Goal: Task Accomplishment & Management: Complete application form

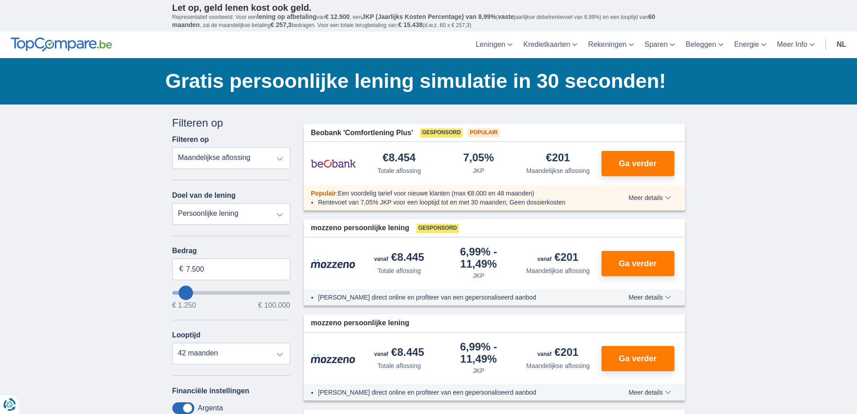
click at [229, 149] on select "Totale aflossing JKP Maandelijkse aflossing" at bounding box center [231, 158] width 118 height 22
click at [172, 147] on select "Totale aflossing JKP Maandelijkse aflossing" at bounding box center [231, 158] width 118 height 22
click at [232, 218] on select "Persoonlijke lening Auto Moto / fiets Mobilhome / caravan Renovatie Energie Sch…" at bounding box center [231, 214] width 118 height 22
select select "overdrafts"
click at [172, 203] on select "Persoonlijke lening Auto Moto / fiets Mobilhome / caravan Renovatie Energie Sch…" at bounding box center [231, 214] width 118 height 22
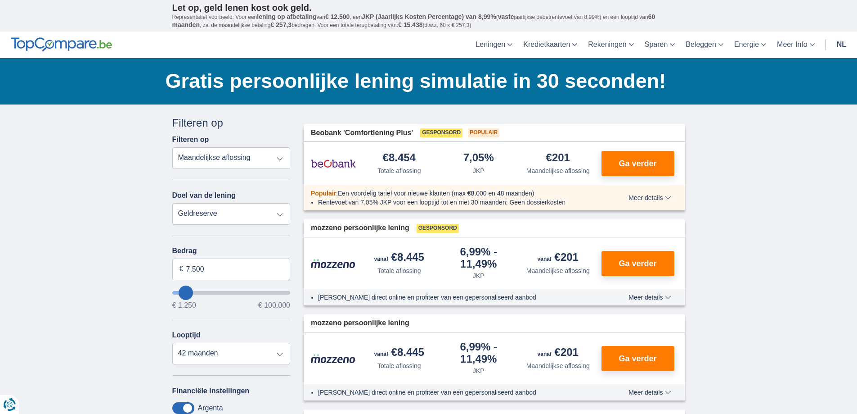
type input "2.000"
type input "2500"
select select "24"
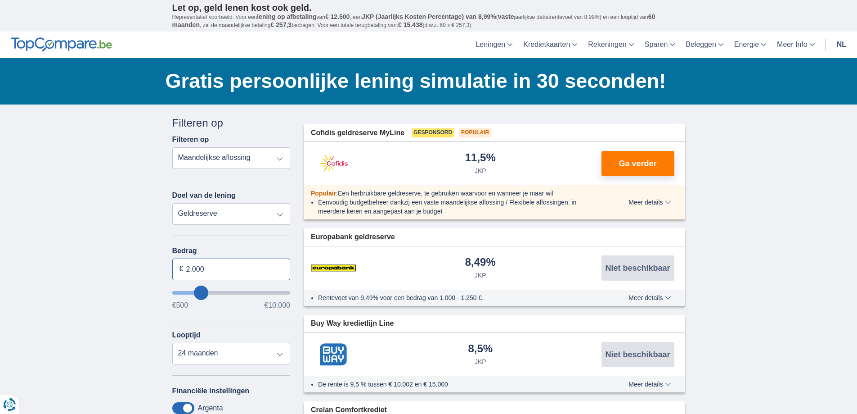
drag, startPoint x: 226, startPoint y: 274, endPoint x: 156, endPoint y: 274, distance: 69.7
type input "10.000"
type input "9500"
click at [218, 307] on div "€500 €10.000" at bounding box center [231, 304] width 118 height 7
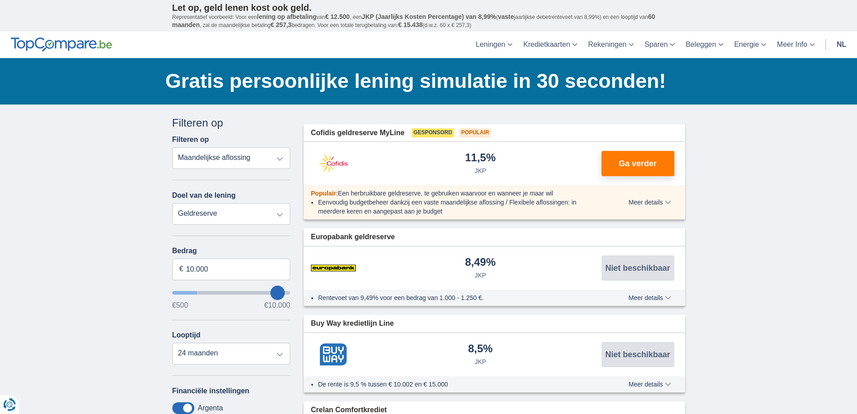
select select "48"
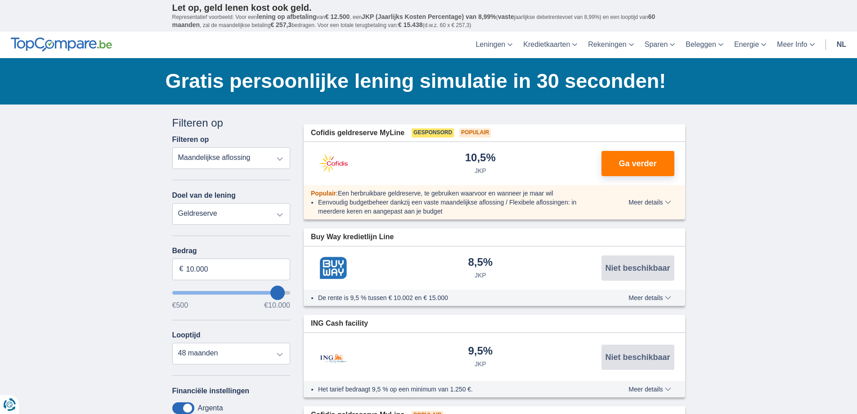
click at [209, 216] on select "Persoonlijke lening Auto Moto / fiets Mobilhome / caravan Renovatie Energie Sch…" at bounding box center [231, 214] width 118 height 22
select select "personalLoan"
click at [172, 203] on select "Persoonlijke lening Auto Moto / fiets Mobilhome / caravan Renovatie Energie Sch…" at bounding box center [231, 214] width 118 height 22
type input "7.500"
type input "7250"
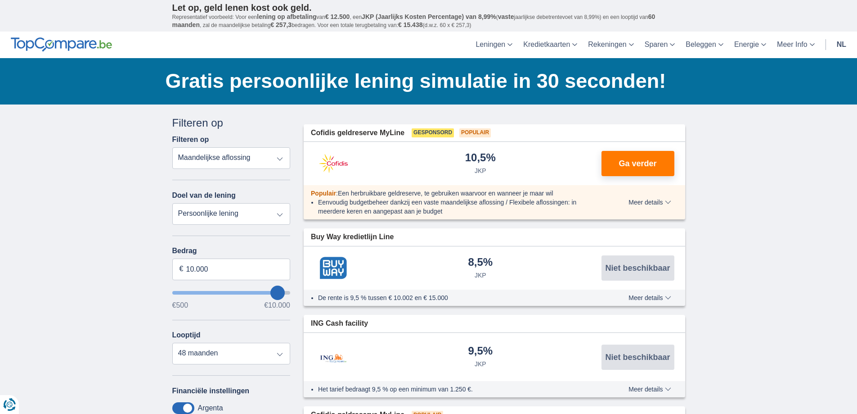
select select "42"
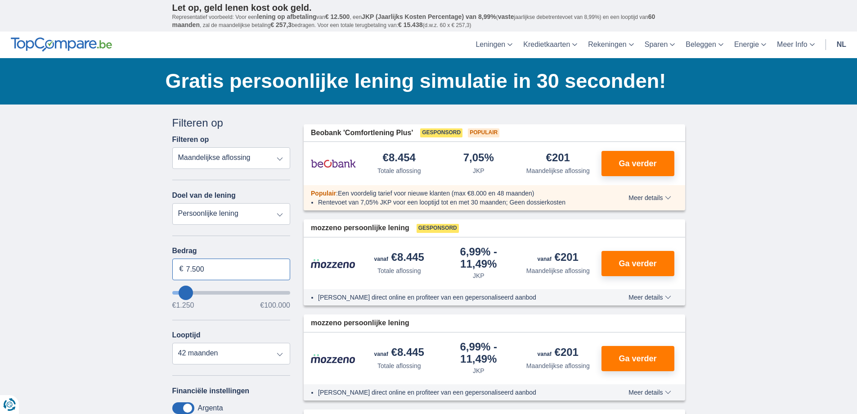
click at [228, 272] on input "7.500" at bounding box center [231, 269] width 118 height 22
type input "7"
type input "50.000"
type input "50250"
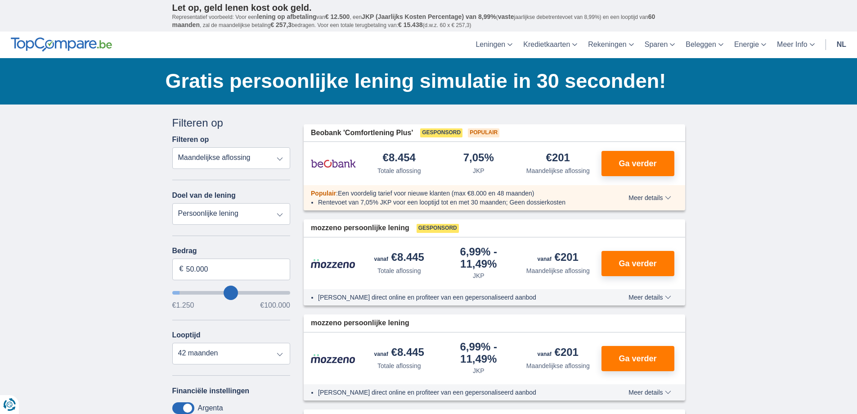
select select "120"
